Goal: Check status: Check status

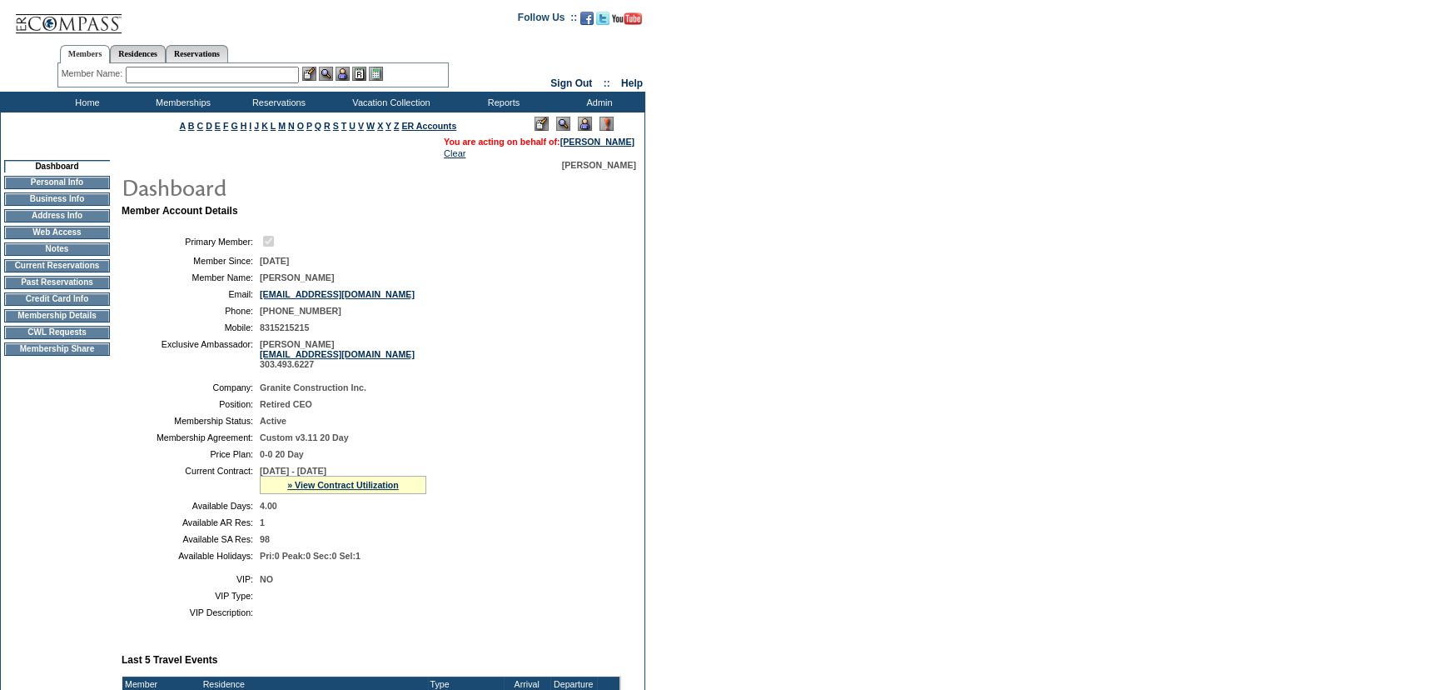
click at [260, 162] on div "[PERSON_NAME]" at bounding box center [378, 165] width 516 height 10
click at [461, 286] on table "Primary Member: Member Since: [DATE] Member Name: [PERSON_NAME] Email: [EMAIL_A…" at bounding box center [372, 301] width 500 height 149
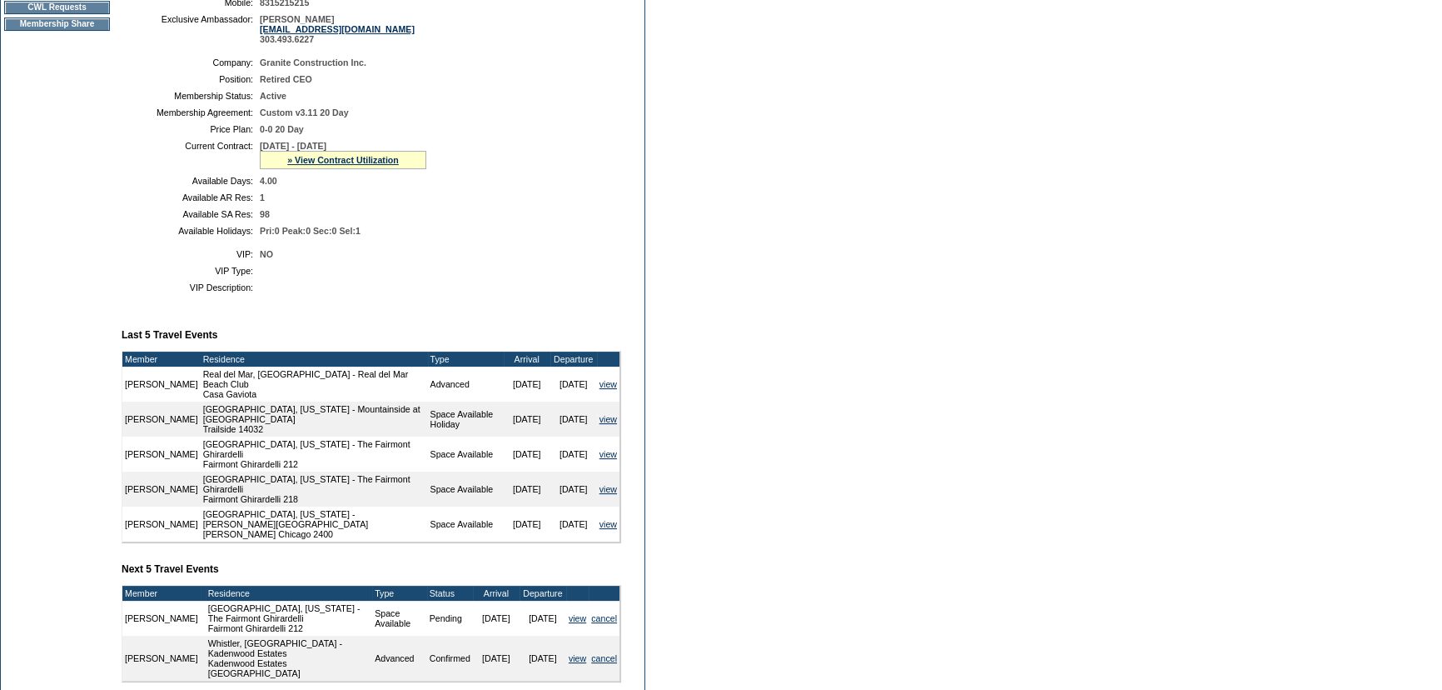
scroll to position [510, 0]
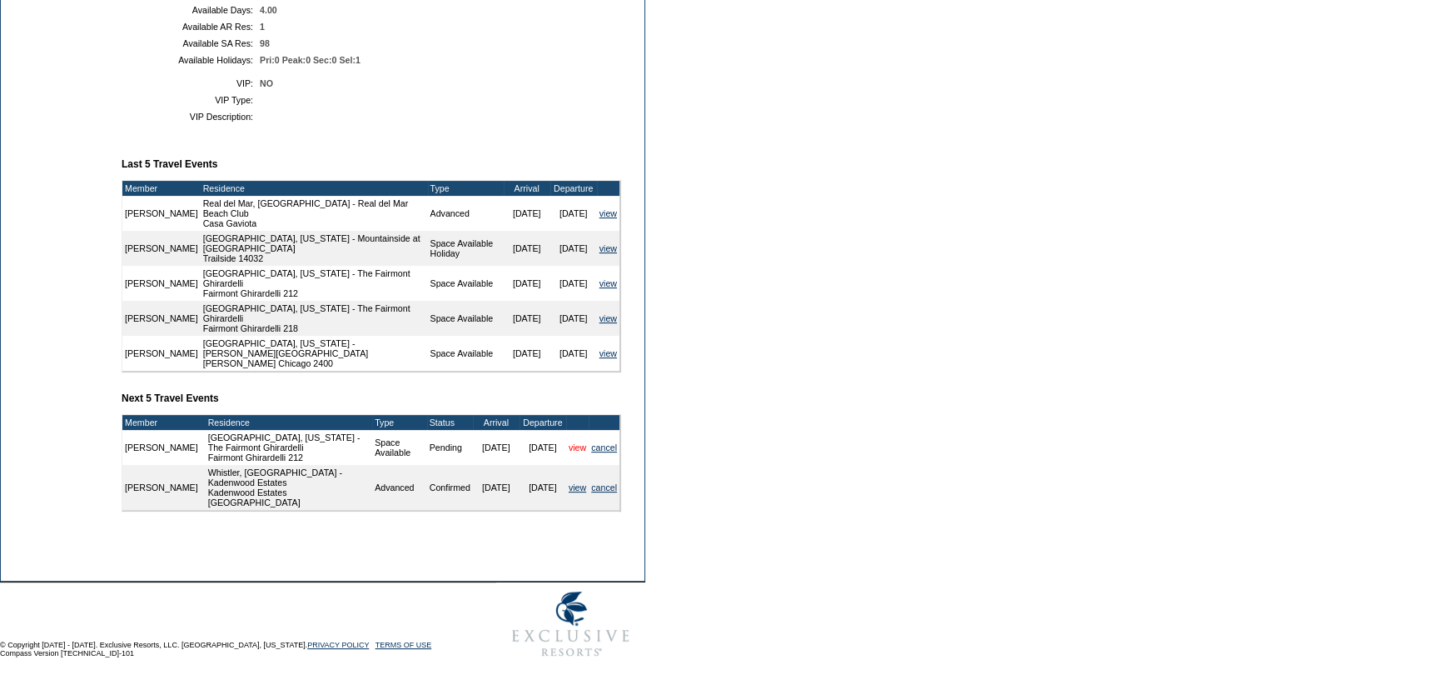
click at [569, 447] on link "view" at bounding box center [577, 447] width 17 height 10
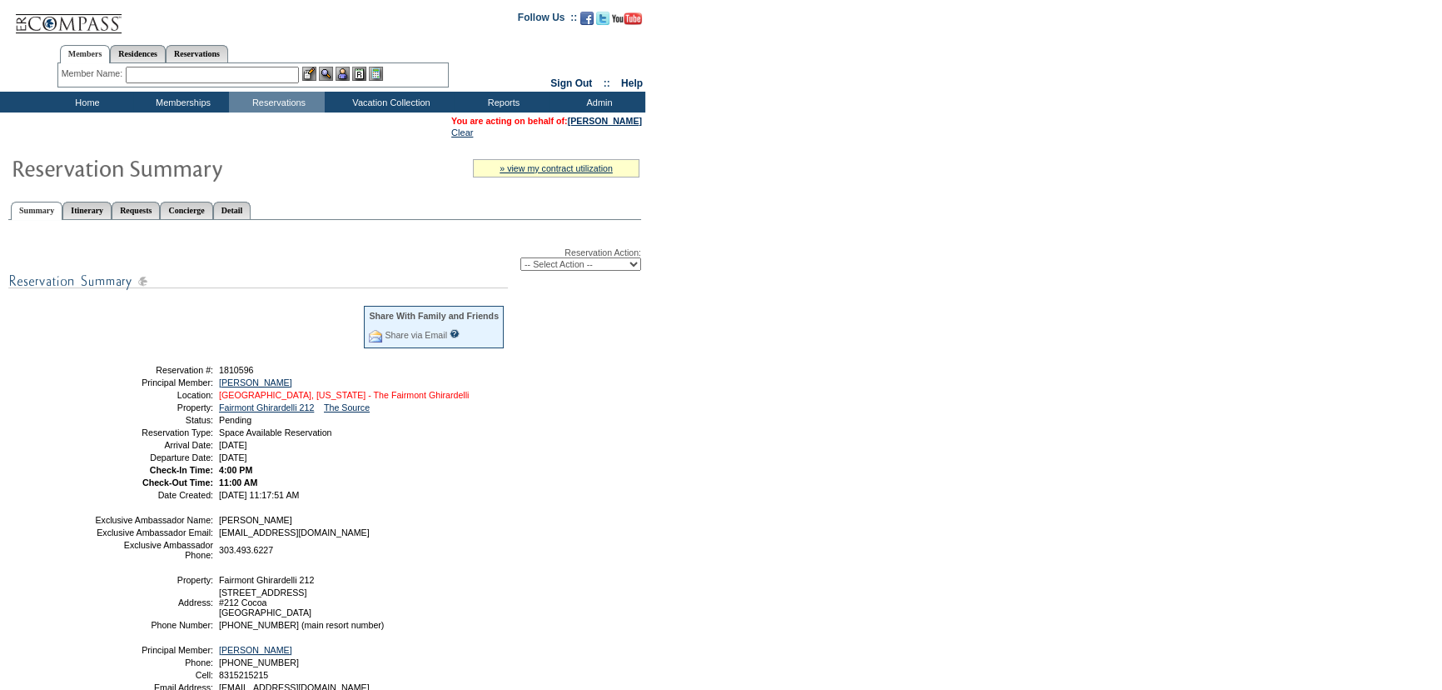
click at [355, 399] on link "[GEOGRAPHIC_DATA], [US_STATE] - The Fairmont Ghirardelli" at bounding box center [344, 395] width 250 height 10
